Goal: Task Accomplishment & Management: Use online tool/utility

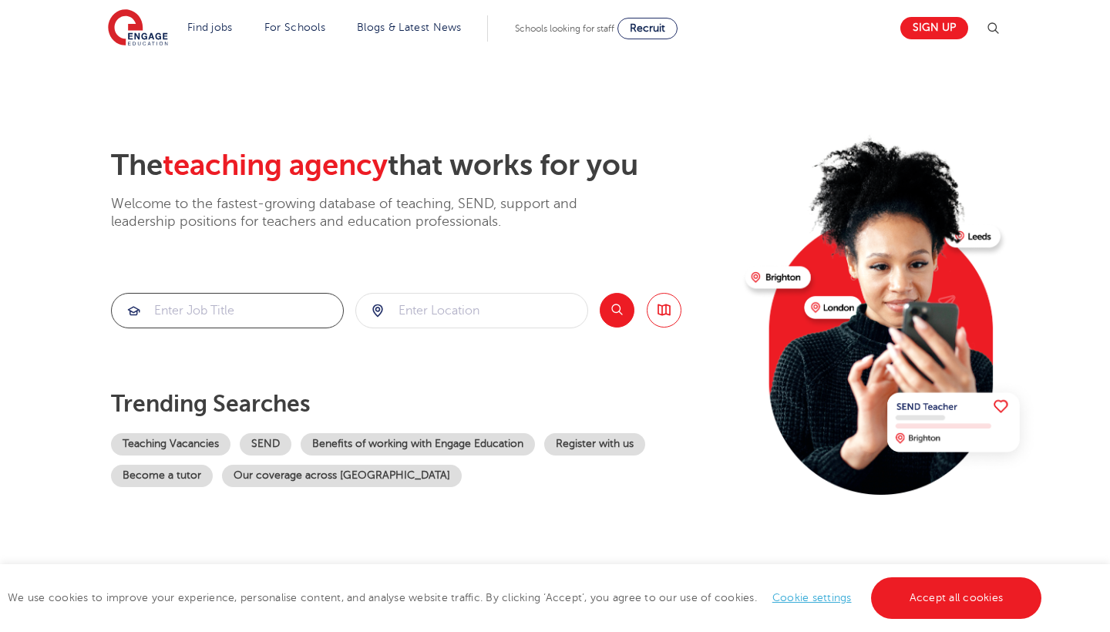
click at [235, 299] on input "search" at bounding box center [227, 311] width 231 height 34
type input "TA"
click at [430, 321] on input "search" at bounding box center [471, 311] width 231 height 34
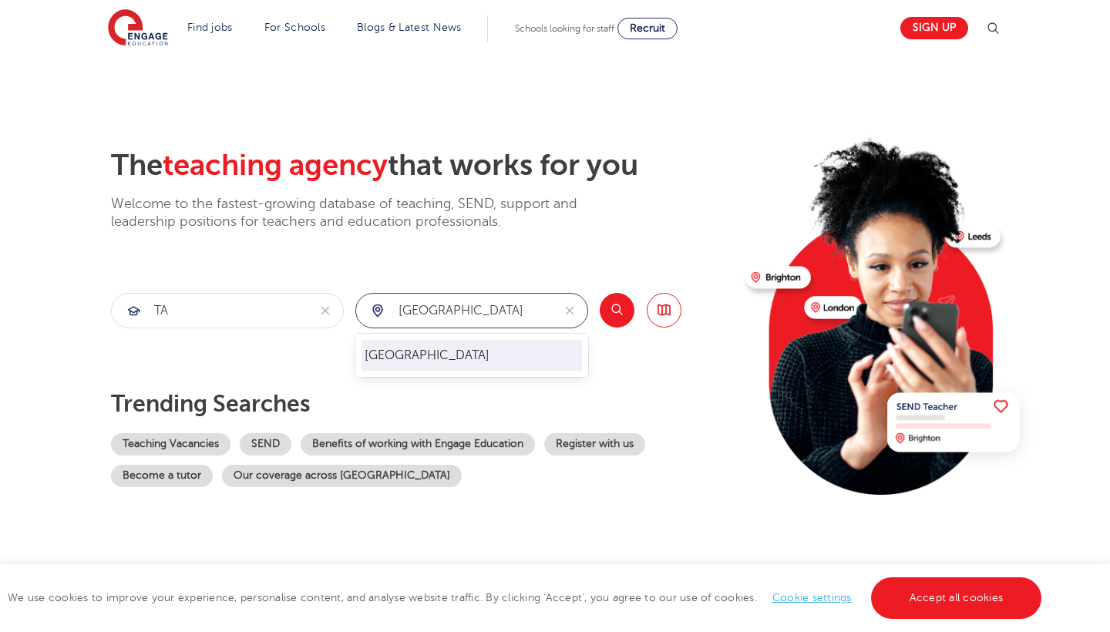
click at [464, 353] on li "[GEOGRAPHIC_DATA]" at bounding box center [472, 355] width 220 height 31
type input "[GEOGRAPHIC_DATA]"
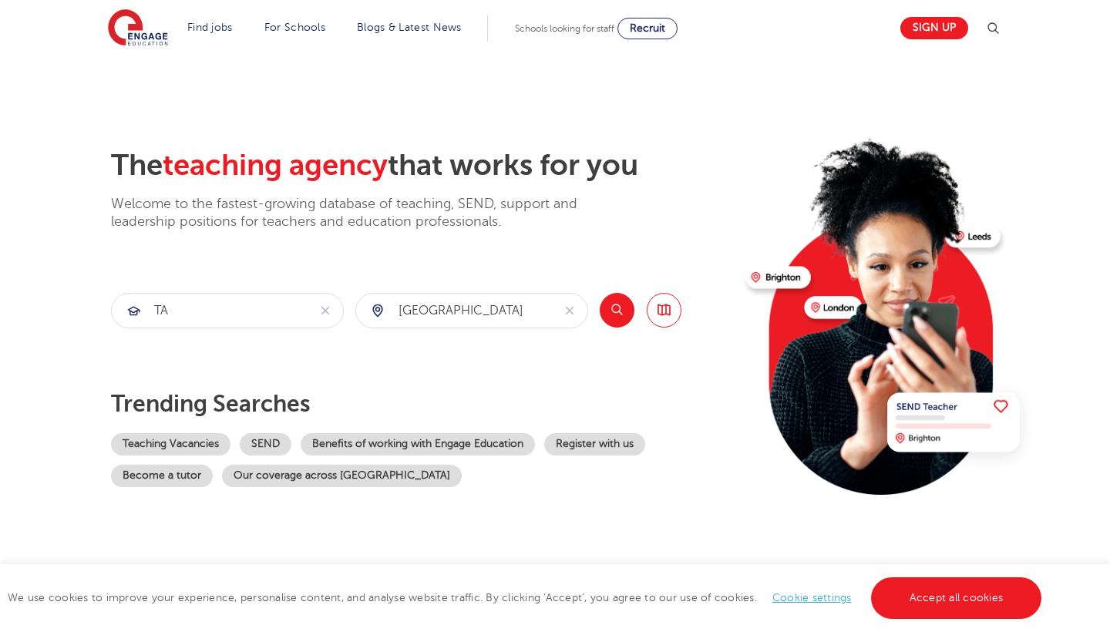
click at [611, 310] on button "Search" at bounding box center [617, 310] width 35 height 35
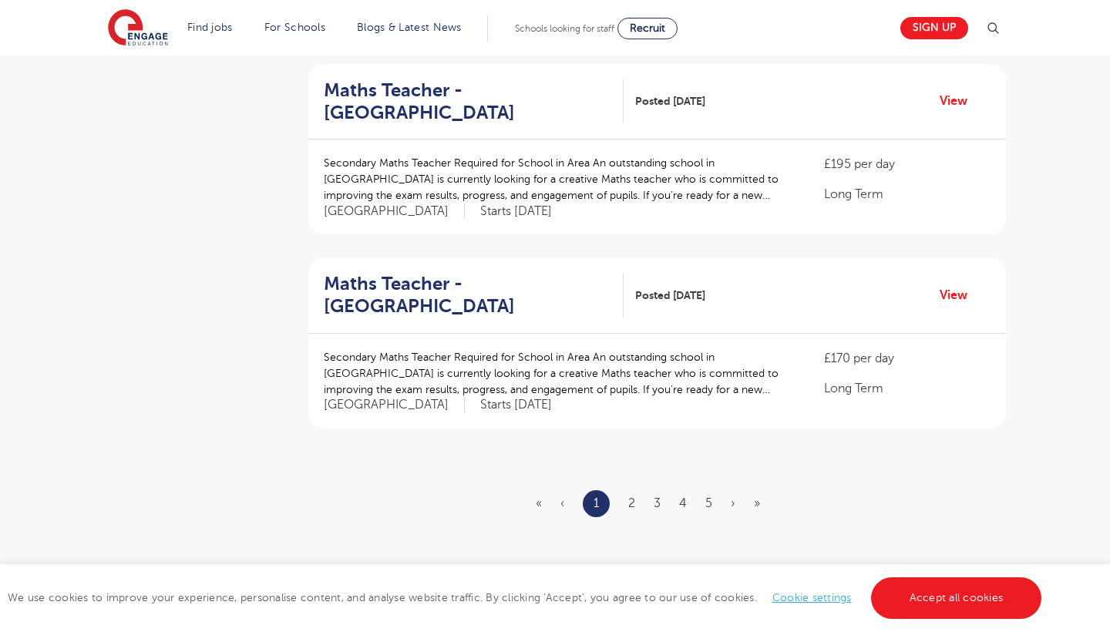
scroll to position [1705, 0]
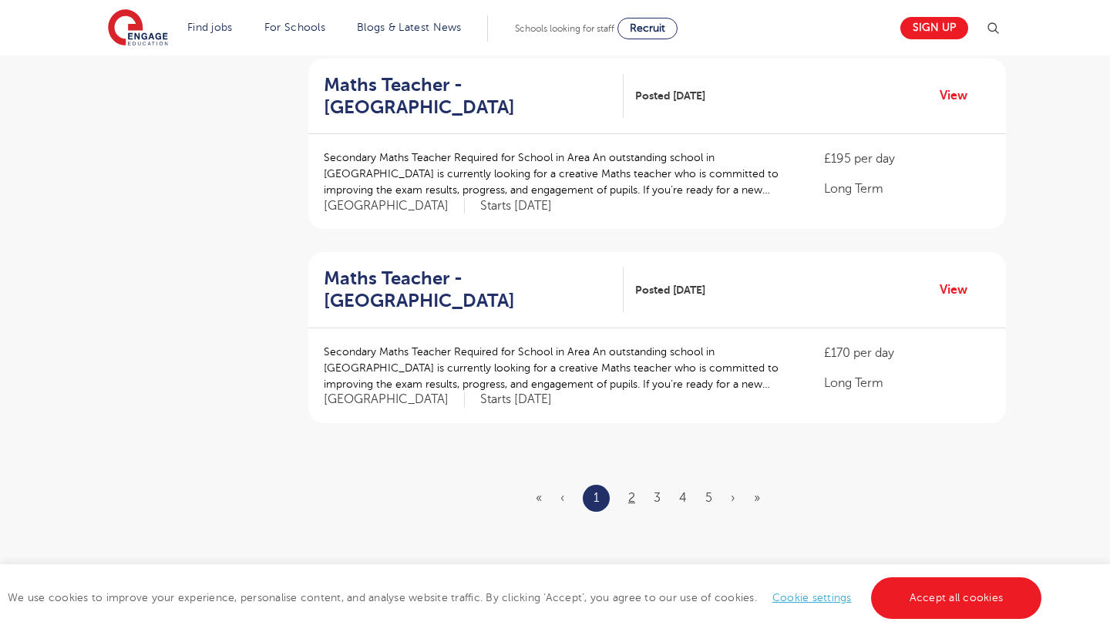
click at [632, 491] on link "2" at bounding box center [631, 498] width 7 height 14
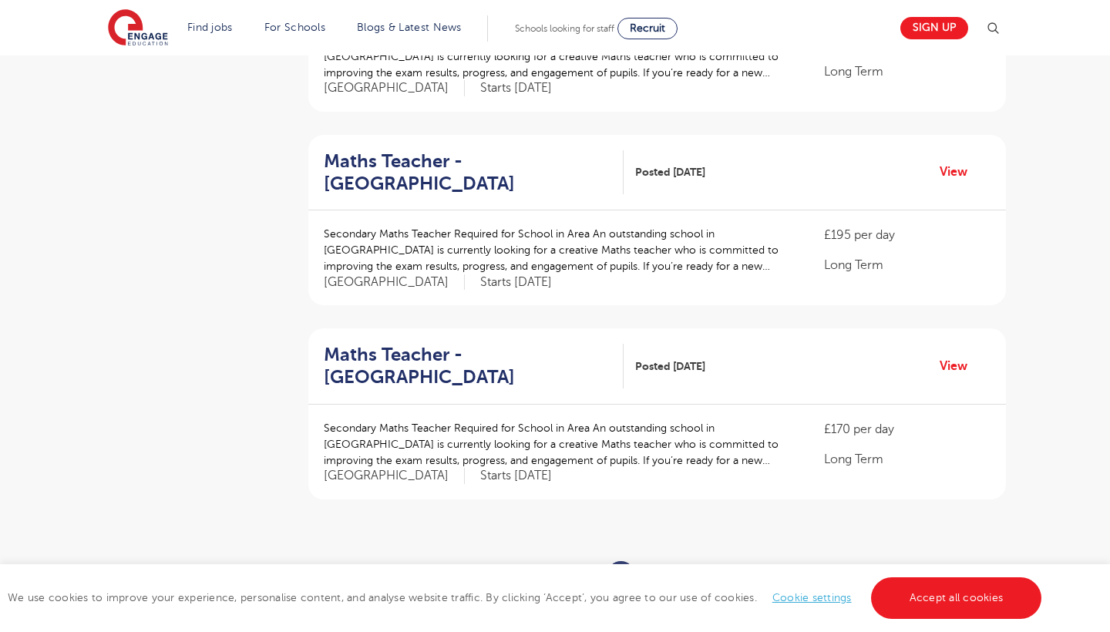
scroll to position [1634, 0]
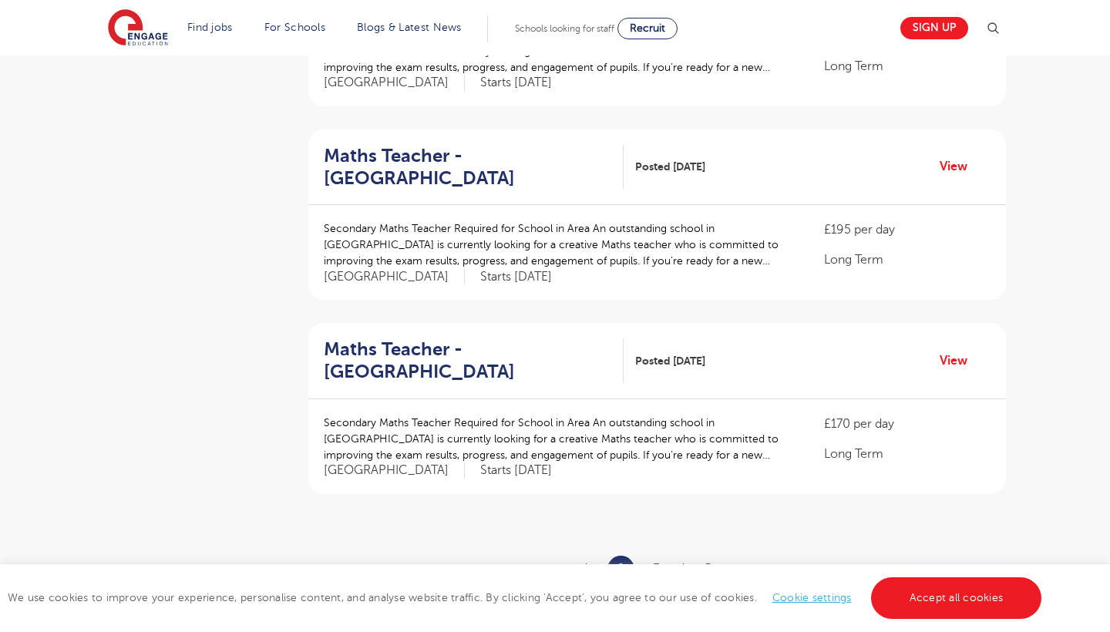
click at [658, 562] on link "3" at bounding box center [656, 569] width 7 height 14
